Goal: Task Accomplishment & Management: Manage account settings

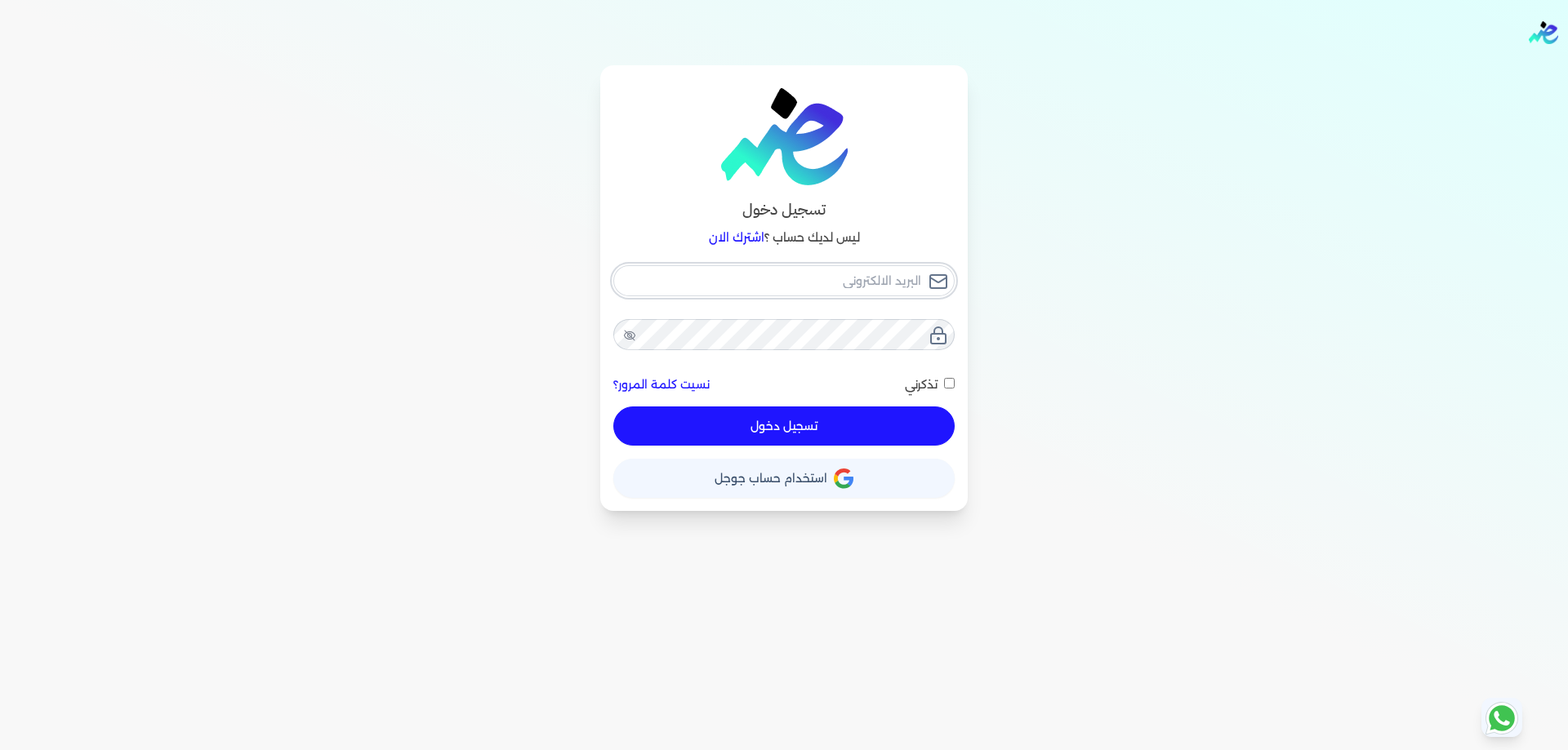
type input "[PERSON_NAME][EMAIL_ADDRESS][DOMAIN_NAME]"
click at [891, 439] on button "تسجيل دخول" at bounding box center [784, 426] width 342 height 39
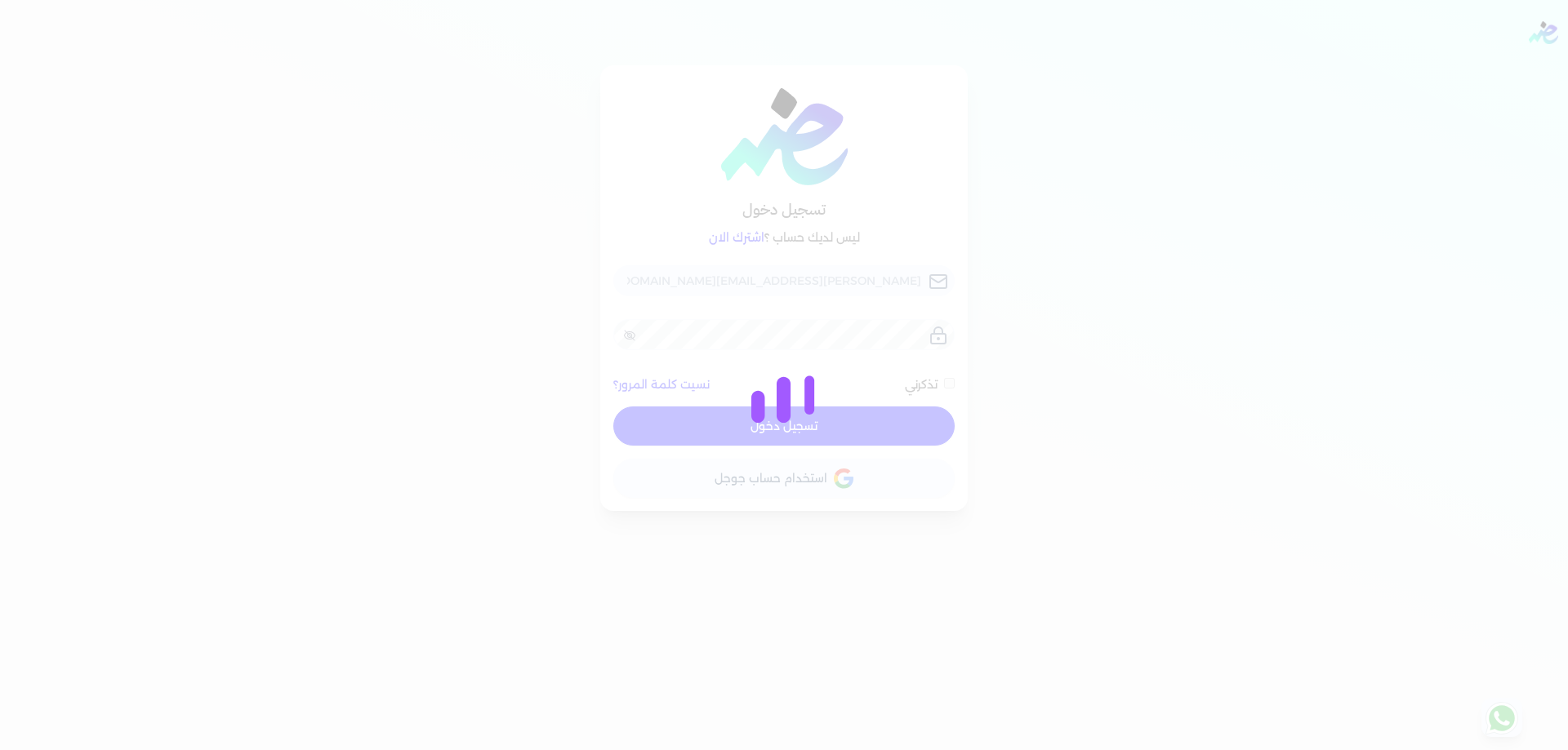
checkbox input "false"
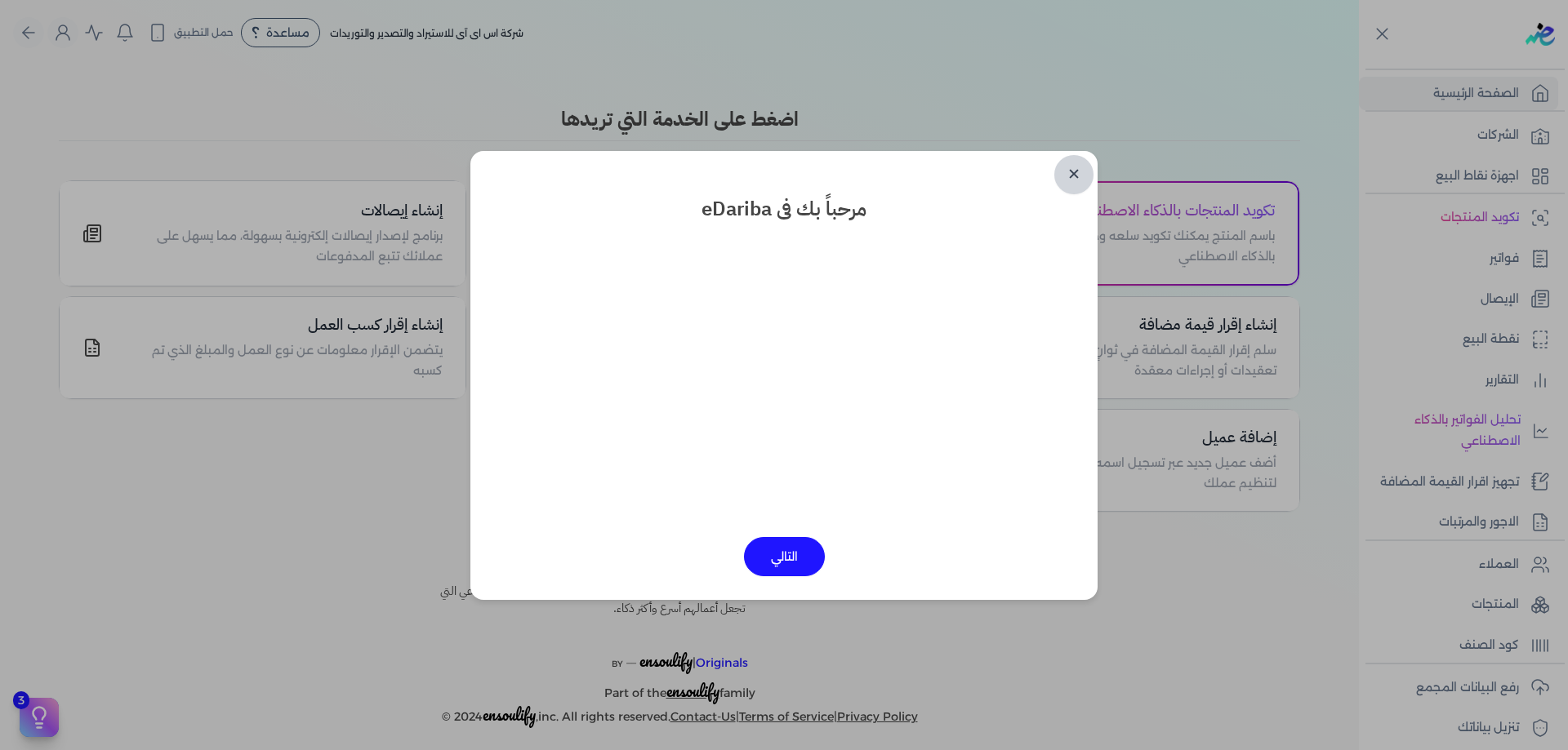
click at [1070, 181] on link "✕" at bounding box center [1073, 174] width 39 height 39
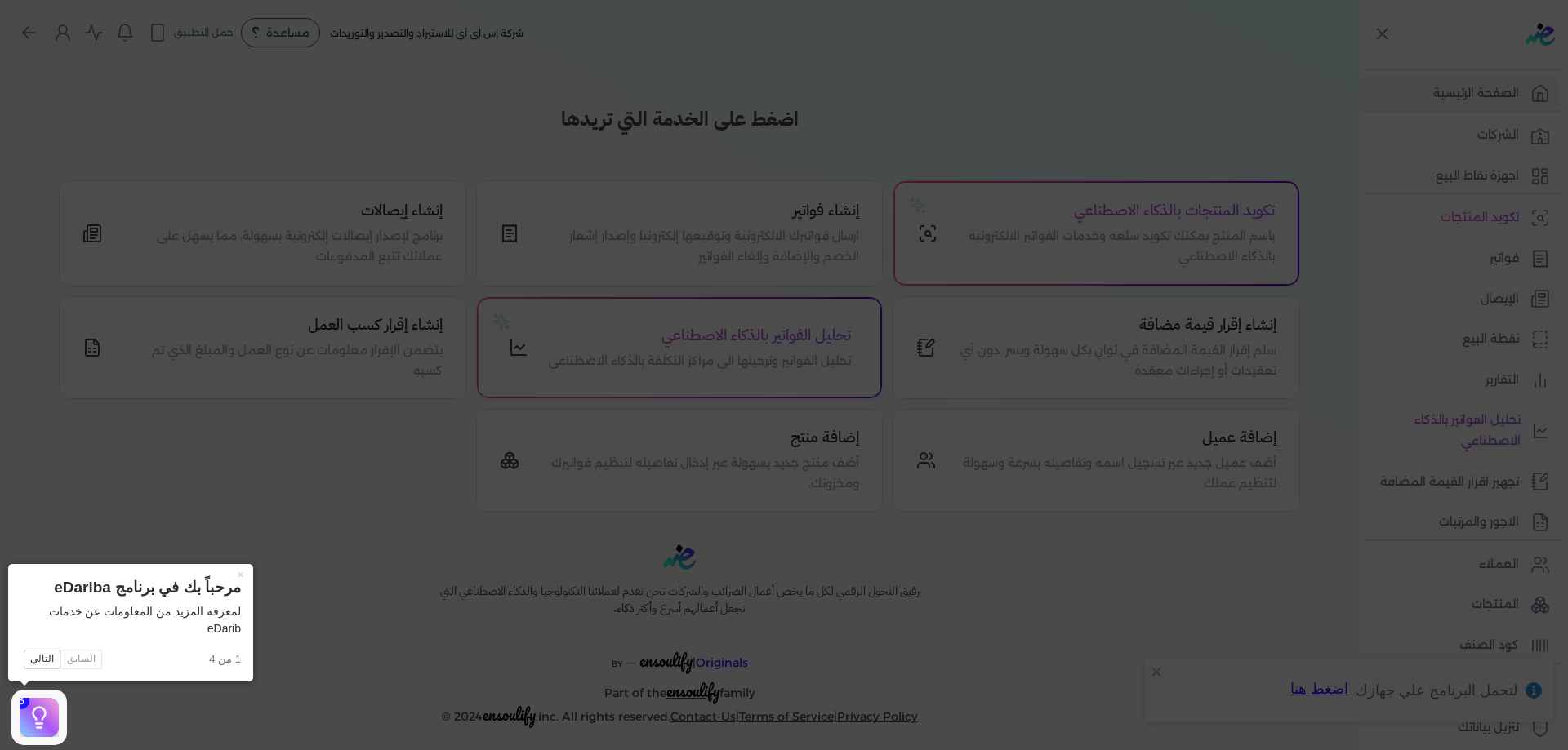
click at [1535, 185] on icon at bounding box center [784, 375] width 1568 height 750
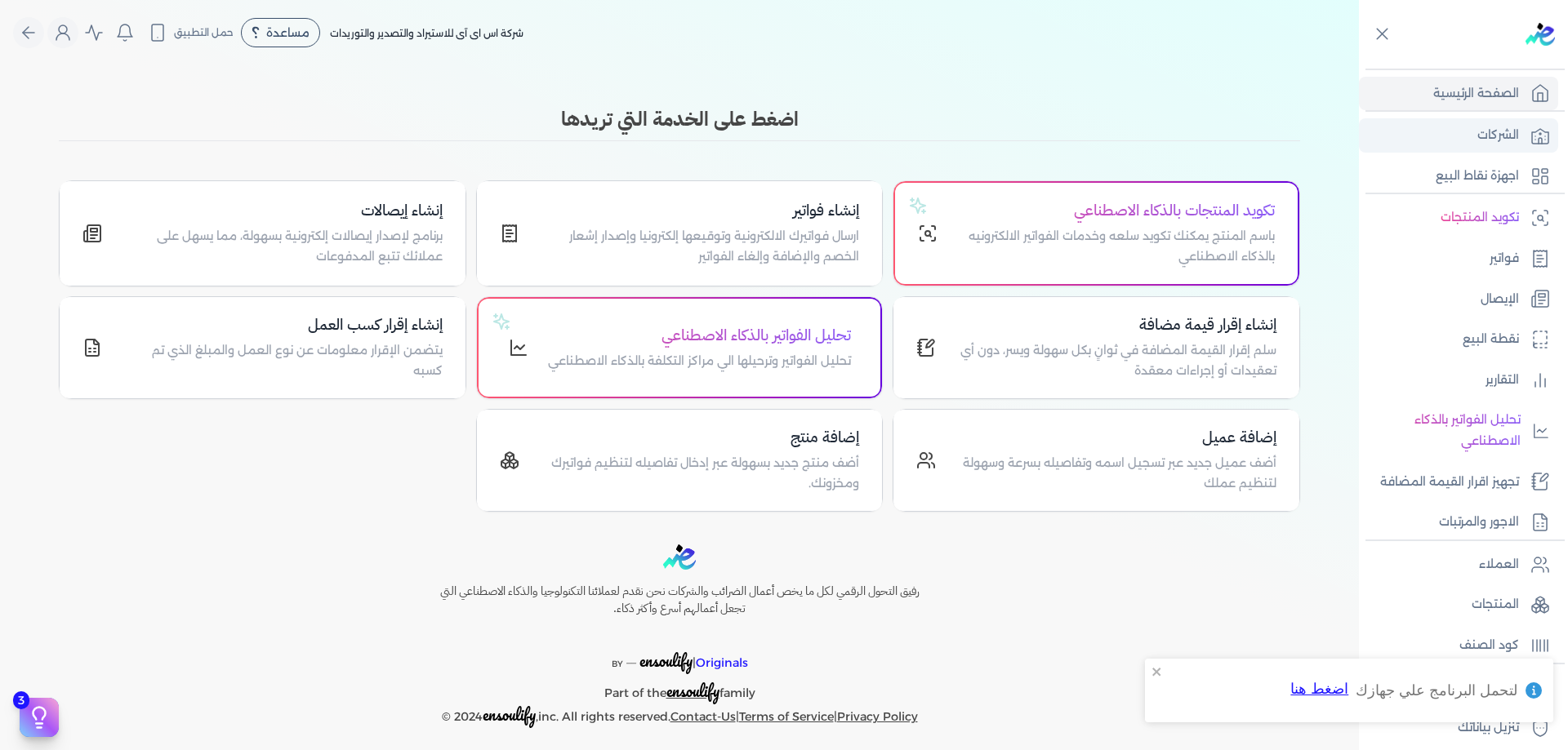
click at [1497, 128] on p "الشركات" at bounding box center [1497, 135] width 42 height 21
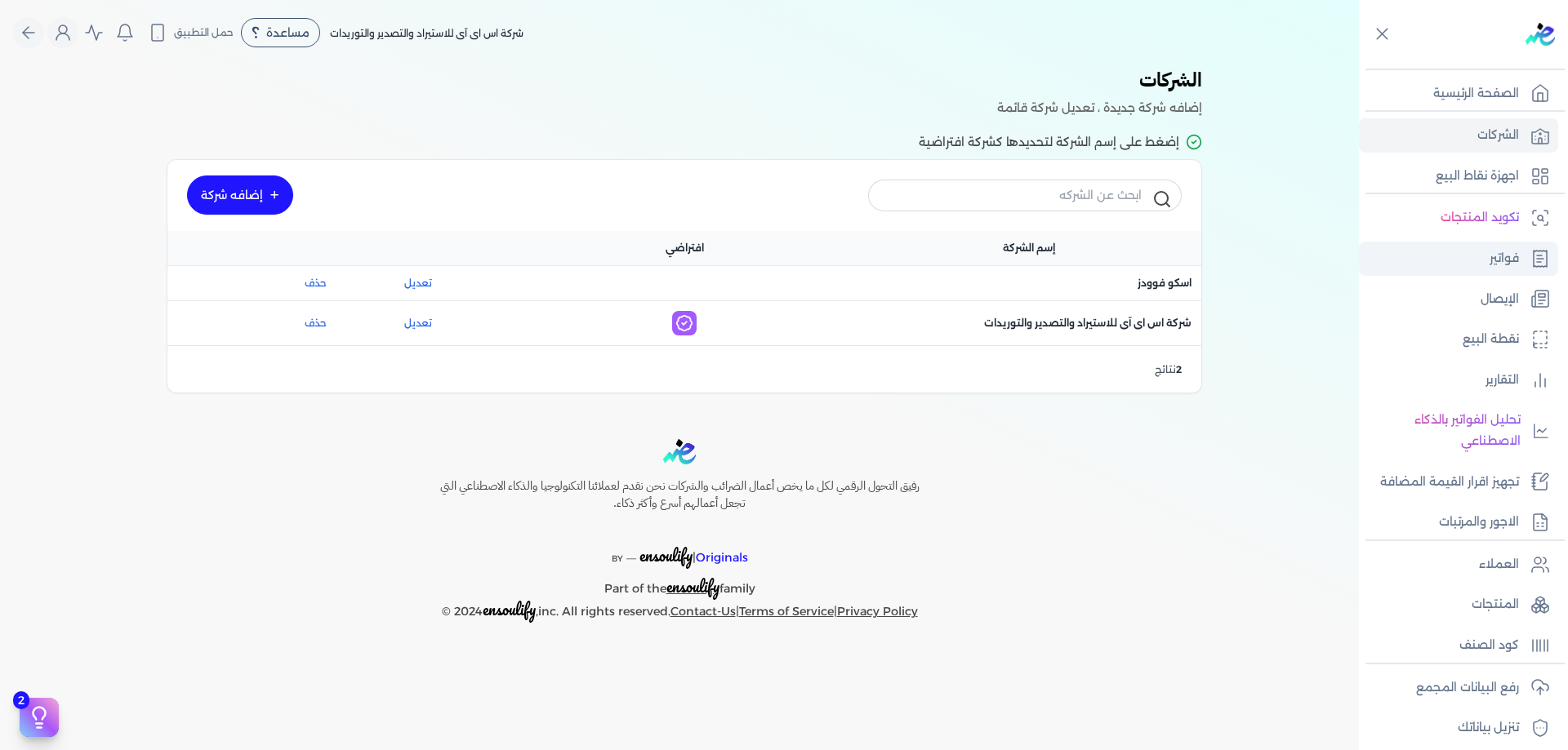
click at [1522, 267] on link "فواتير" at bounding box center [1458, 258] width 199 height 34
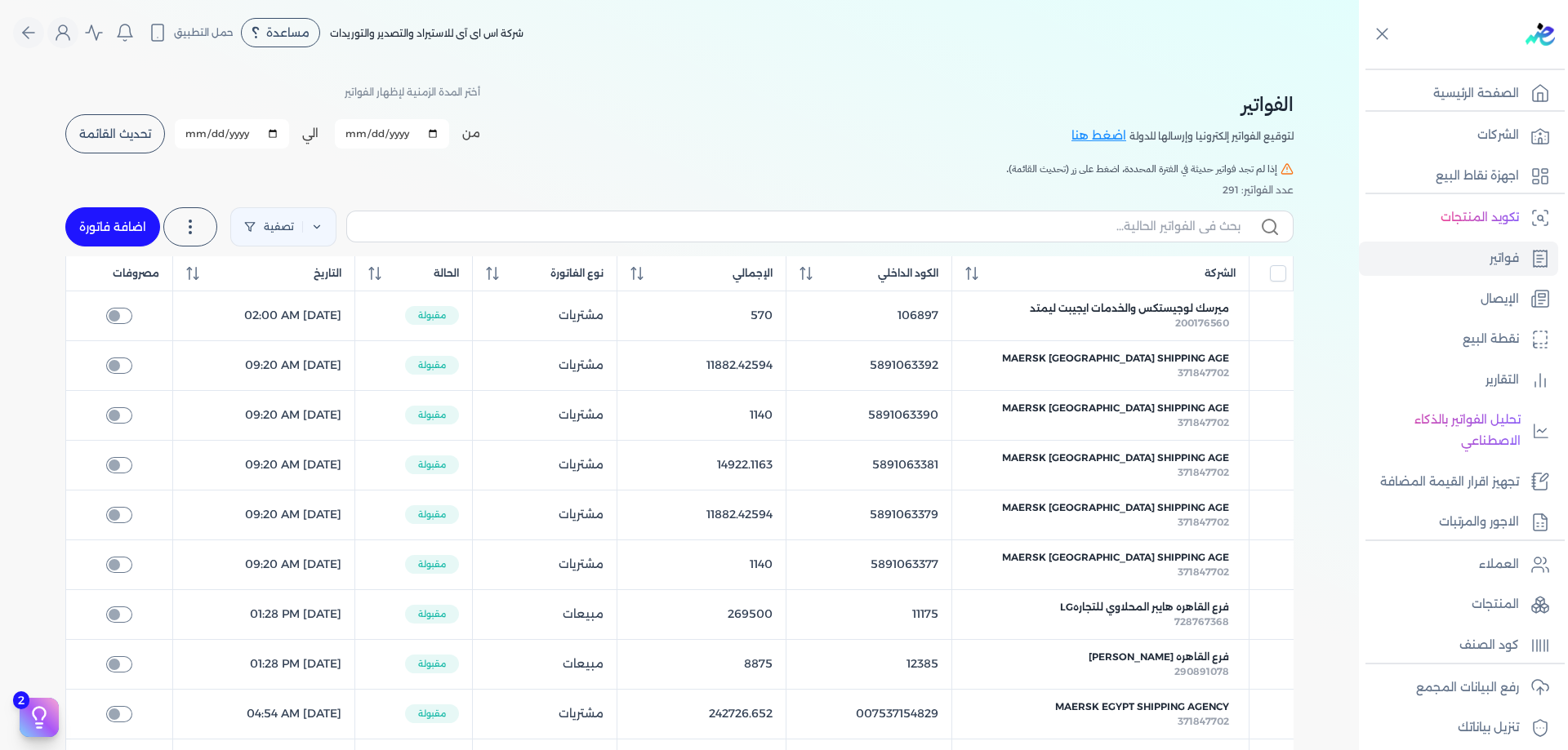
click at [605, 147] on div "الفواتير لتوقيع الفواتير إلكترونيا وإرسالها للدولة اضغط هنا أختر المدة الزمنية …" at bounding box center [680, 118] width 1228 height 73
click at [135, 148] on button "تحديث القائمة" at bounding box center [115, 134] width 100 height 39
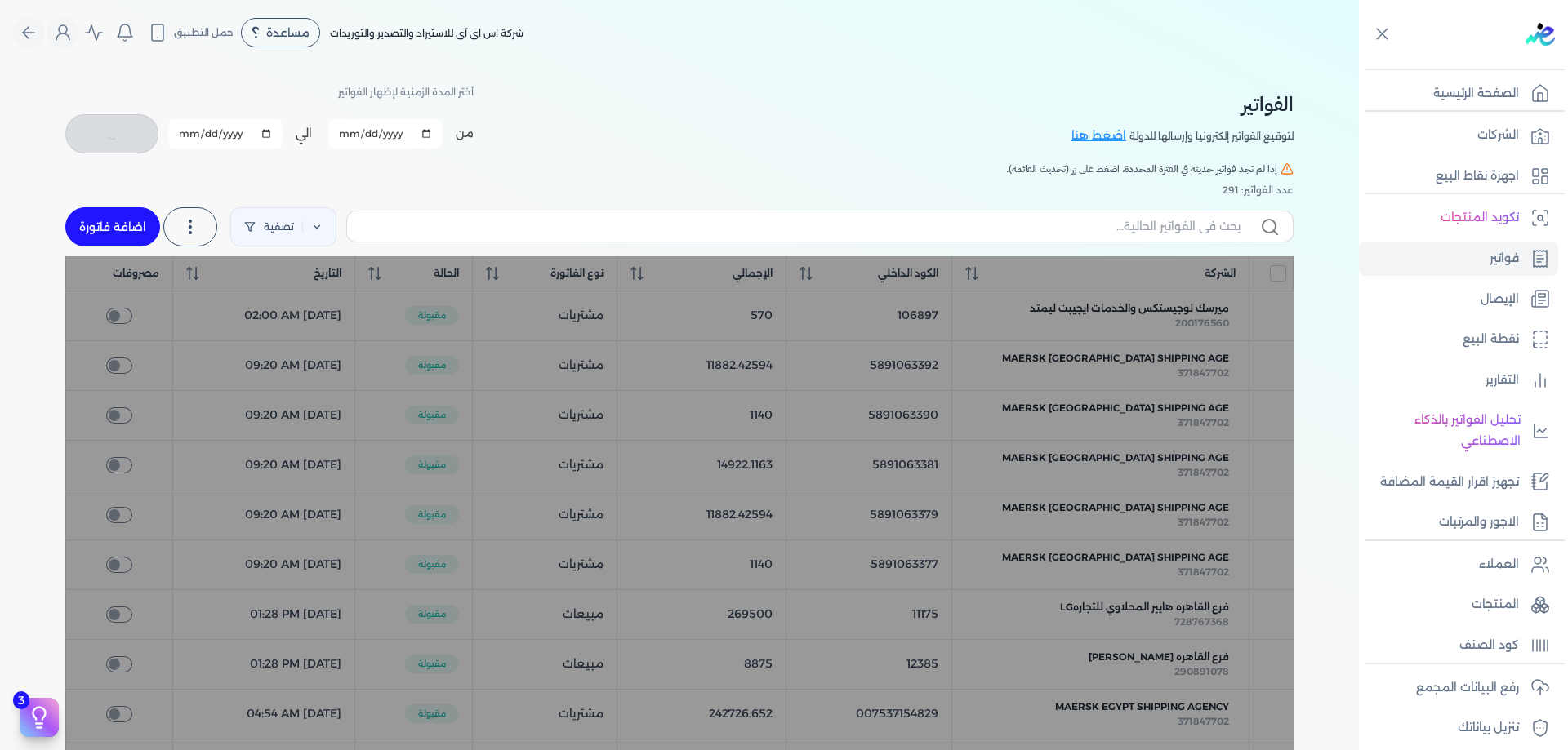
checkbox input "false"
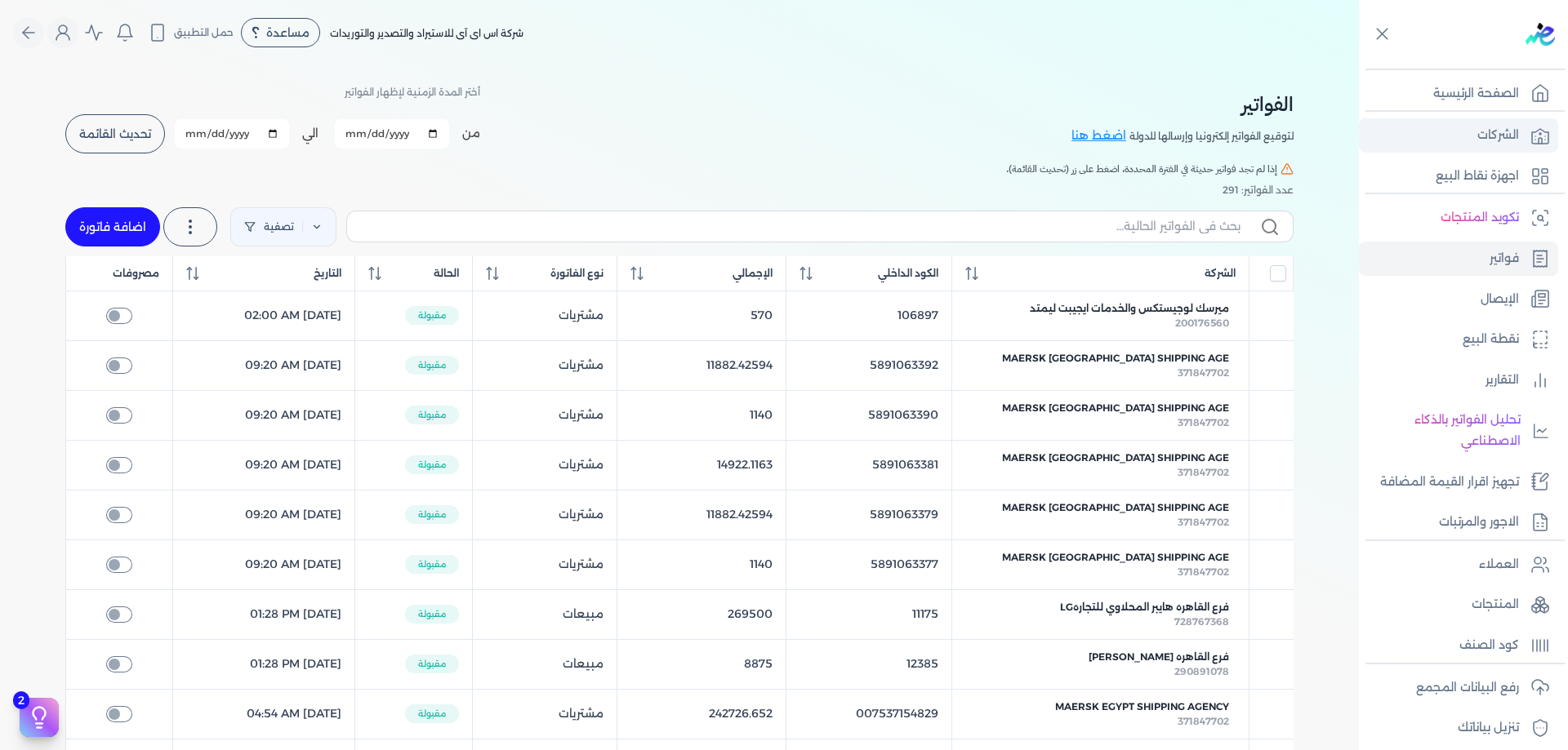
click at [1543, 146] on link "الشركات" at bounding box center [1458, 135] width 199 height 34
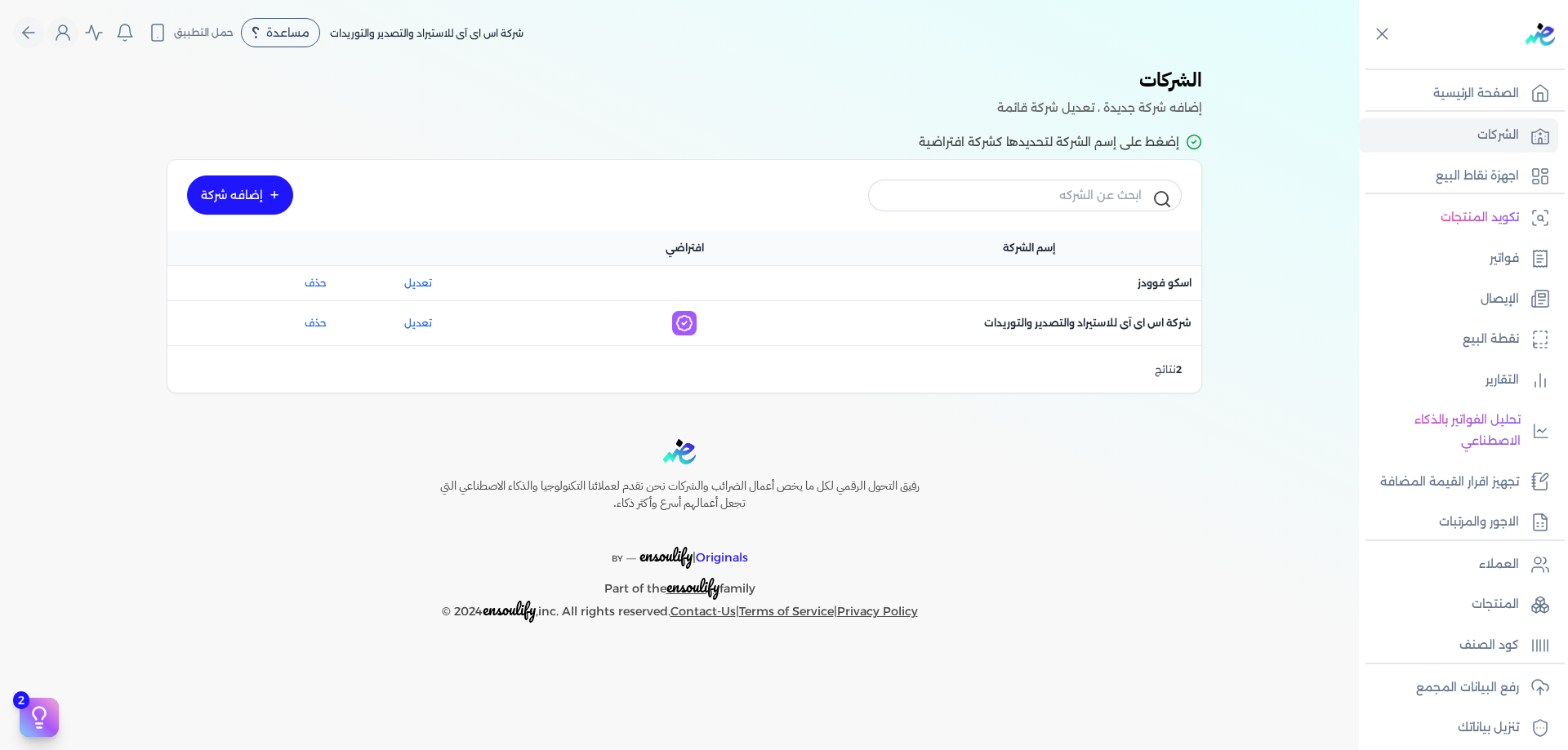
click at [1172, 293] on div "اسم الشركة : اسكو فوودز" at bounding box center [1028, 283] width 344 height 34
click at [1175, 286] on span "اسم الشركة : اسكو فوودز" at bounding box center [1164, 283] width 54 height 15
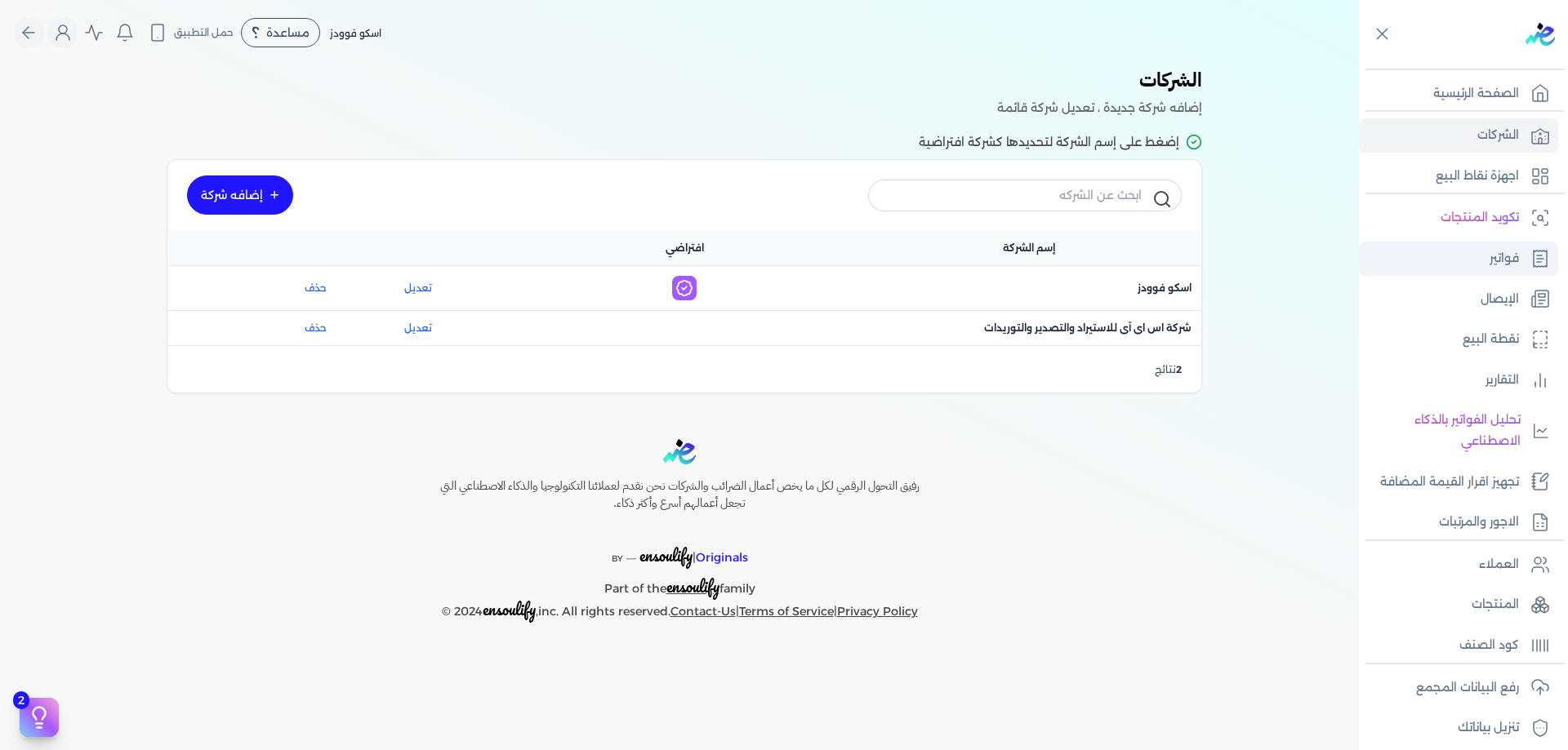
click at [1512, 260] on p "فواتير" at bounding box center [1503, 259] width 29 height 21
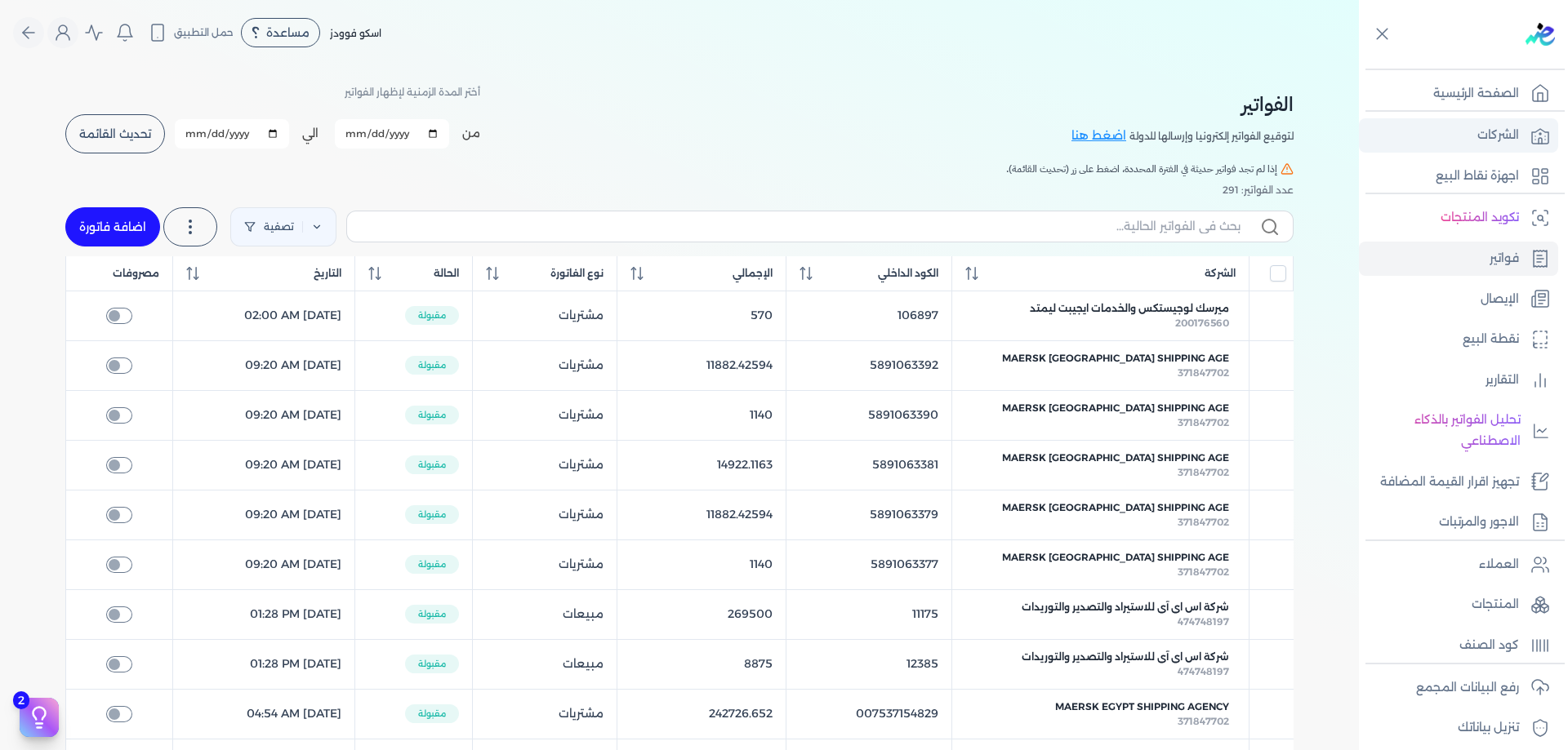
click at [1528, 148] on link "الشركات" at bounding box center [1458, 135] width 199 height 34
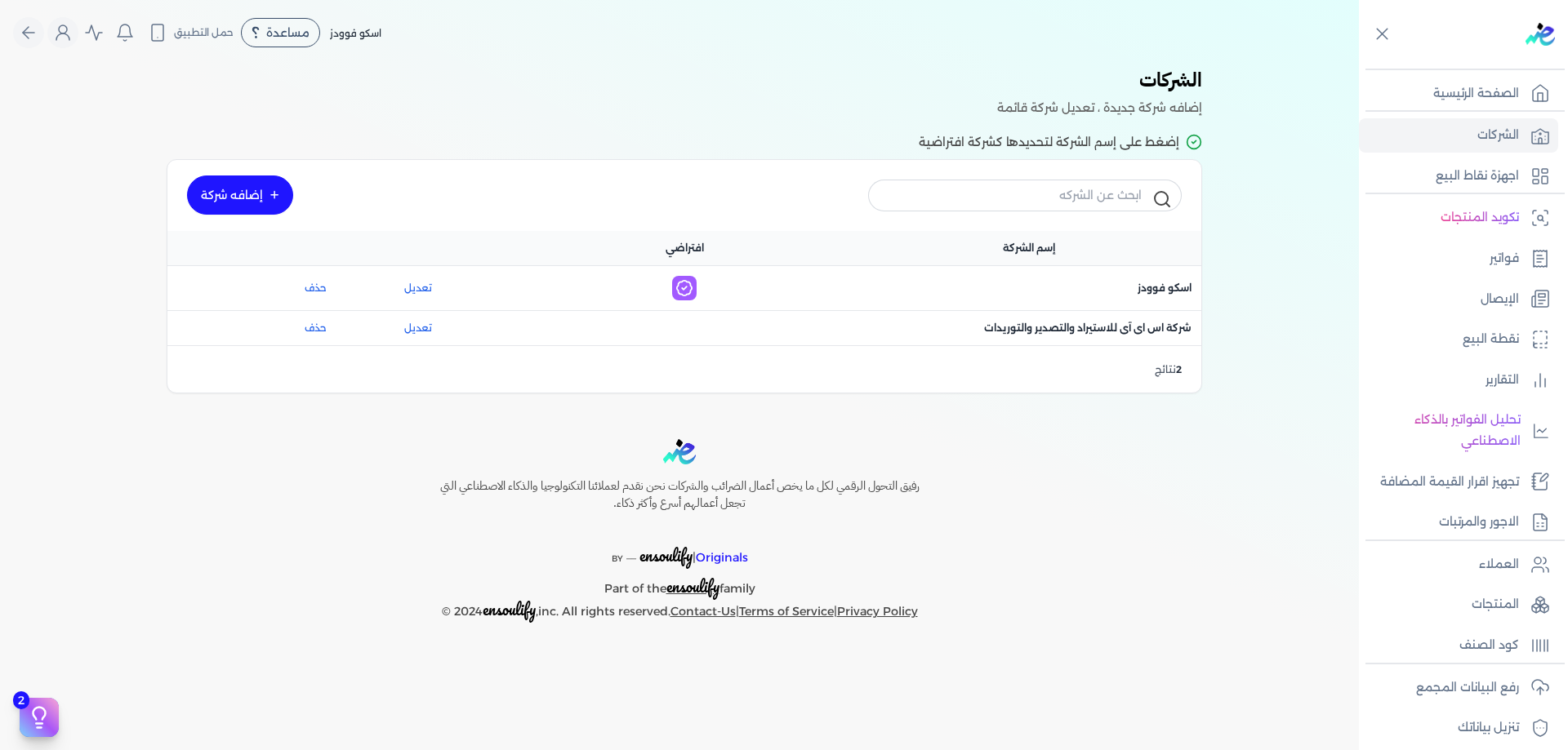
click at [1149, 276] on div "اسم الشركة : اسكو فوودز" at bounding box center [1028, 287] width 344 height 34
click at [1158, 284] on span "اسم الشركة : اسكو فوودز" at bounding box center [1164, 287] width 54 height 15
click at [1519, 252] on link "فواتير" at bounding box center [1458, 258] width 199 height 34
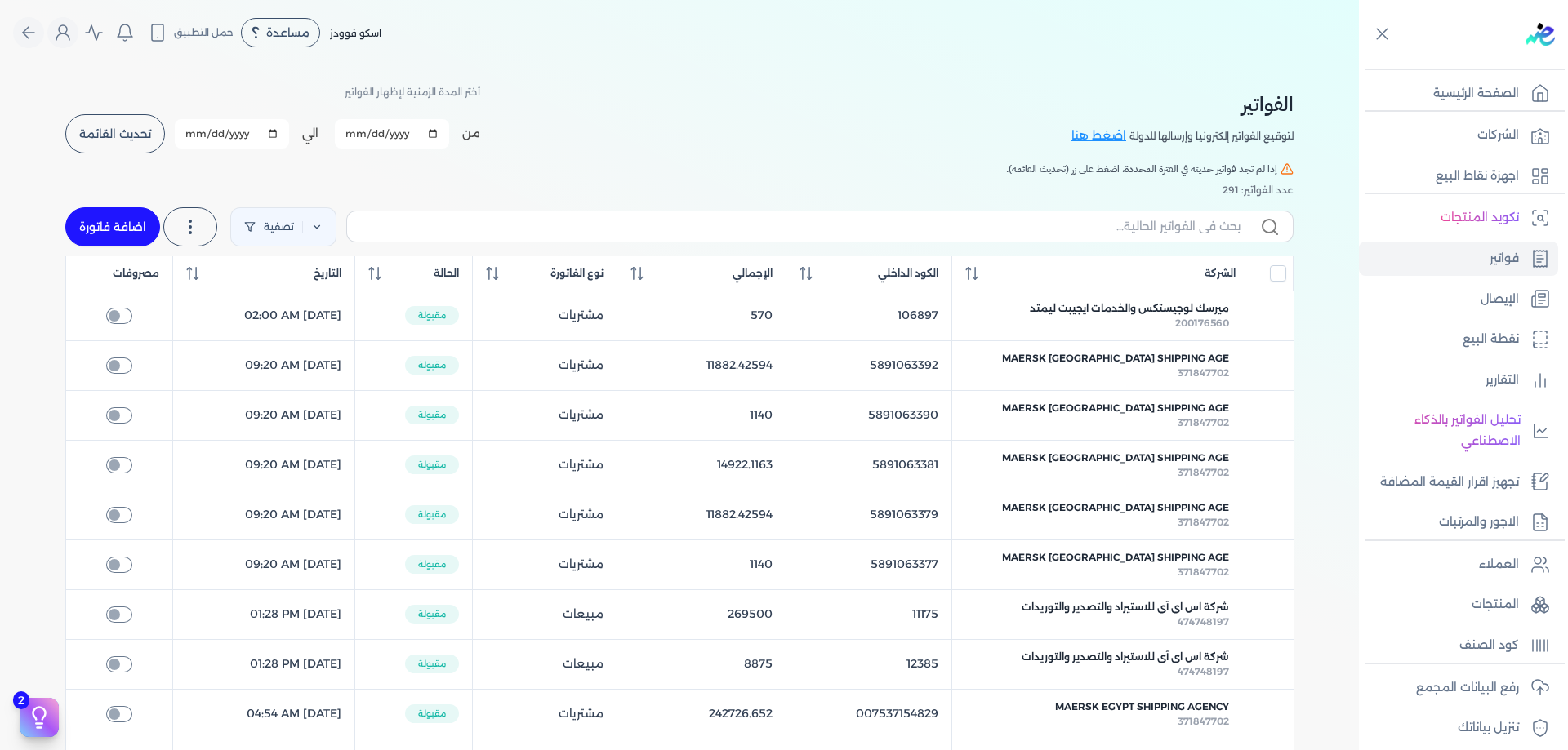
click at [112, 134] on span "تحديث القائمة" at bounding box center [115, 134] width 72 height 11
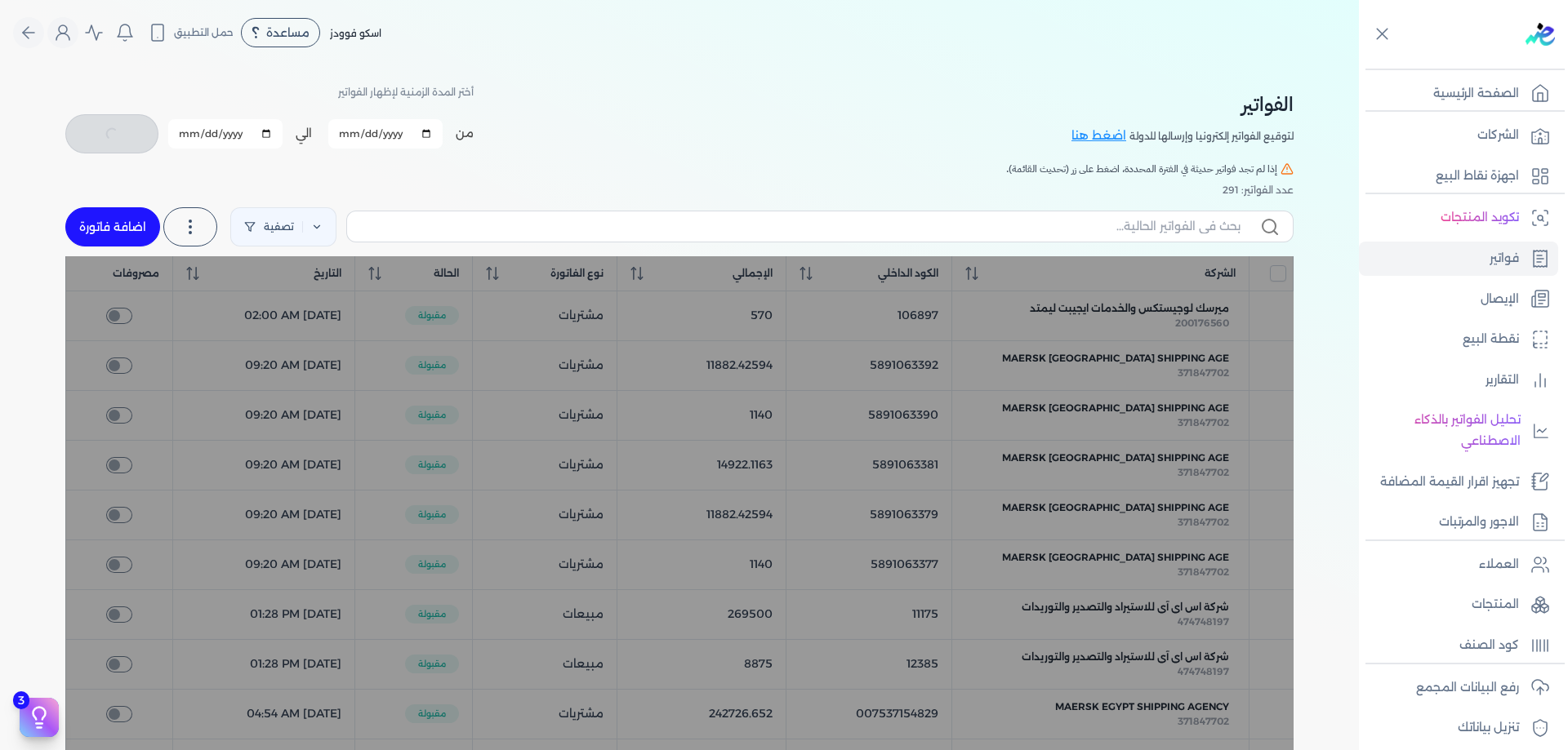
checkbox input "false"
